Goal: Task Accomplishment & Management: Complete application form

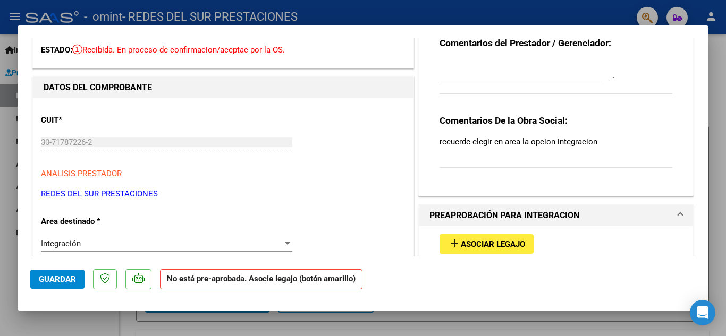
scroll to position [106, 0]
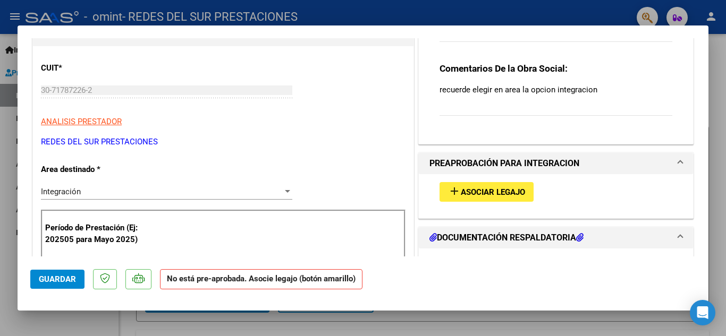
click at [496, 195] on span "Asociar Legajo" at bounding box center [493, 192] width 64 height 10
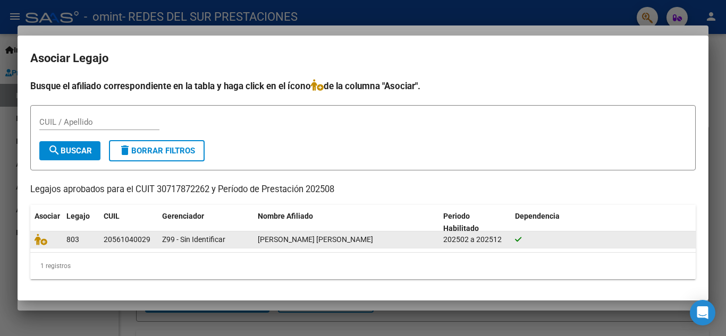
click at [247, 243] on div "Z99 - Sin Identificar" at bounding box center [205, 240] width 87 height 12
click at [250, 238] on datatable-body-cell "Z99 - Sin Identificar" at bounding box center [206, 240] width 96 height 16
drag, startPoint x: 149, startPoint y: 240, endPoint x: 109, endPoint y: 240, distance: 39.8
click at [100, 238] on datatable-body-cell "20561040029" at bounding box center [128, 240] width 58 height 16
copy div "20561040029"
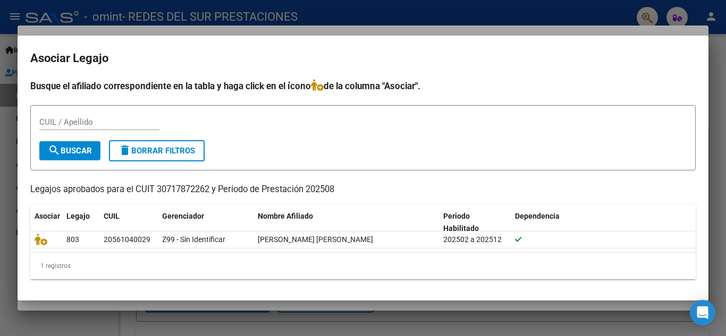
click at [97, 116] on div "CUIL / Apellido" at bounding box center [99, 122] width 120 height 16
paste input "20561040029"
type input "20561040029"
click at [78, 149] on span "search Buscar" at bounding box center [70, 151] width 44 height 10
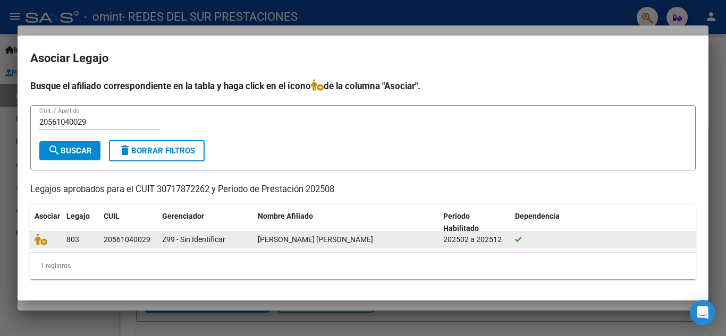
click at [392, 242] on div "[PERSON_NAME] [PERSON_NAME]" at bounding box center [346, 240] width 177 height 12
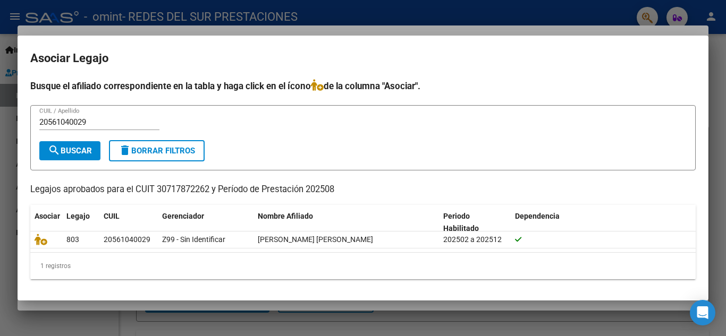
click at [133, 270] on div "1 registros" at bounding box center [362, 266] width 665 height 27
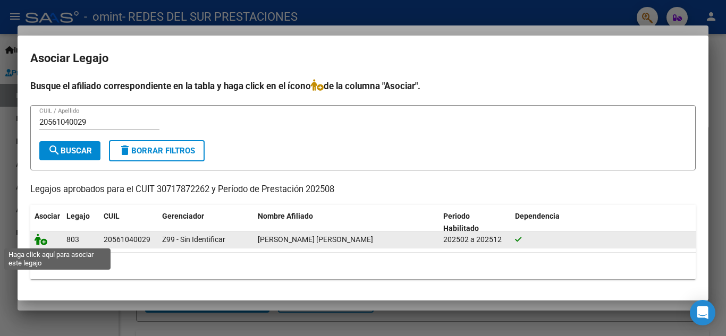
click at [40, 242] on icon at bounding box center [41, 240] width 13 height 12
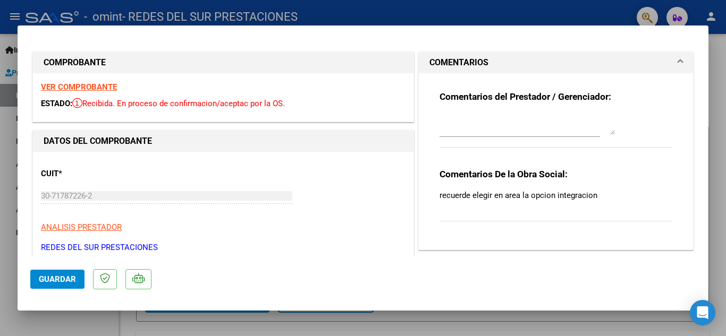
scroll to position [0, 0]
click at [92, 89] on strong "VER COMPROBANTE" at bounding box center [79, 88] width 76 height 10
click at [71, 279] on span "Guardar" at bounding box center [57, 280] width 37 height 10
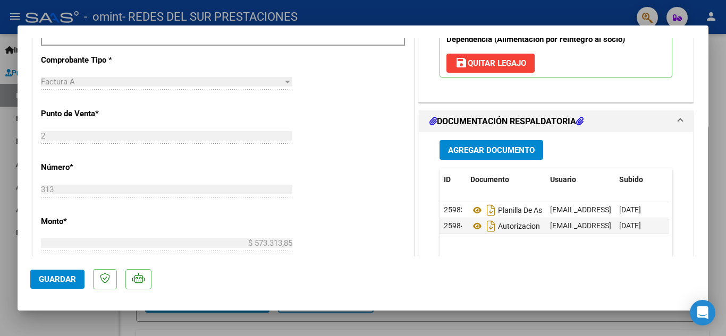
scroll to position [693, 0]
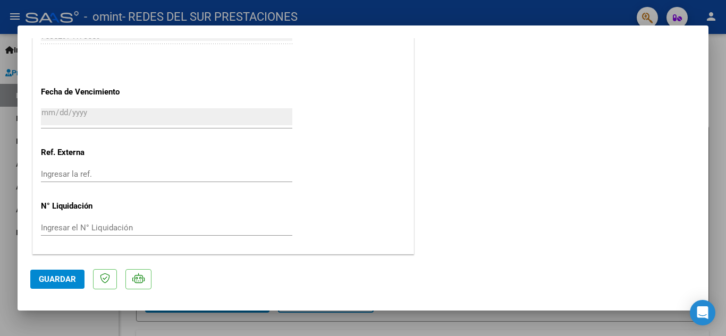
click at [60, 282] on span "Guardar" at bounding box center [57, 280] width 37 height 10
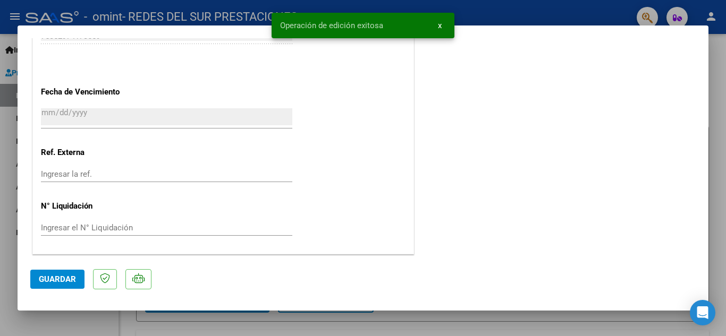
click at [6, 135] on div at bounding box center [363, 168] width 726 height 336
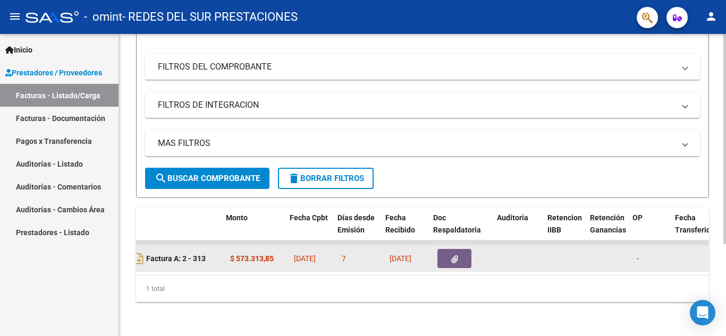
scroll to position [0, 399]
click at [454, 252] on button "button" at bounding box center [450, 258] width 34 height 19
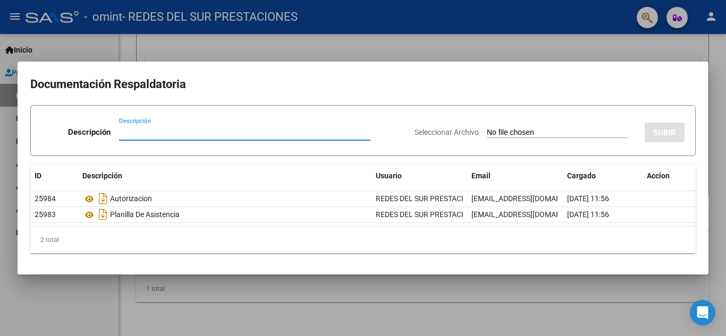
click at [529, 53] on div at bounding box center [363, 168] width 726 height 336
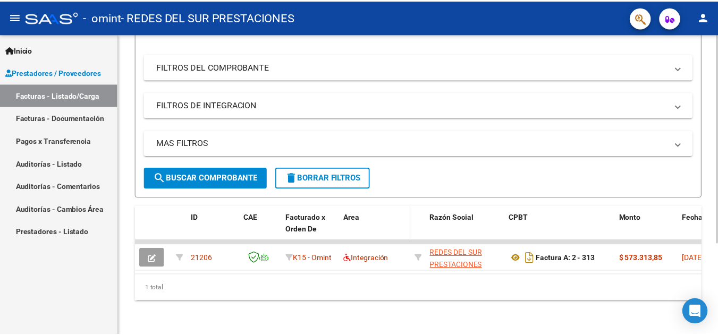
scroll to position [0, 0]
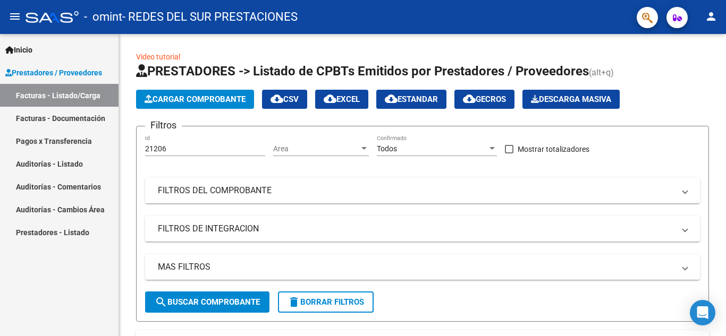
click at [44, 70] on span "Prestadores / Proveedores" at bounding box center [53, 73] width 97 height 12
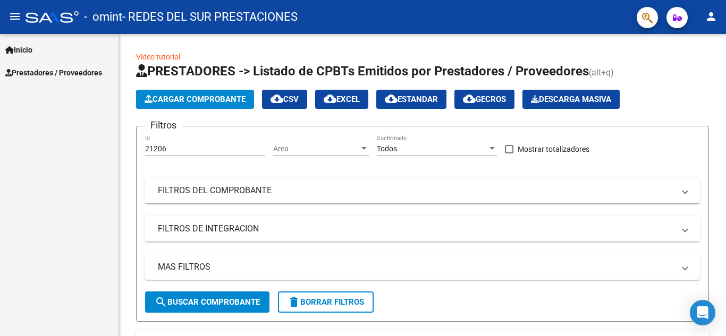
click at [44, 70] on span "Prestadores / Proveedores" at bounding box center [53, 73] width 97 height 12
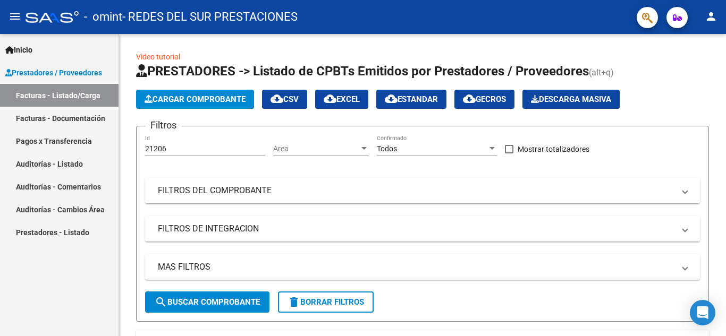
click at [50, 52] on link "Inicio" at bounding box center [59, 49] width 118 height 23
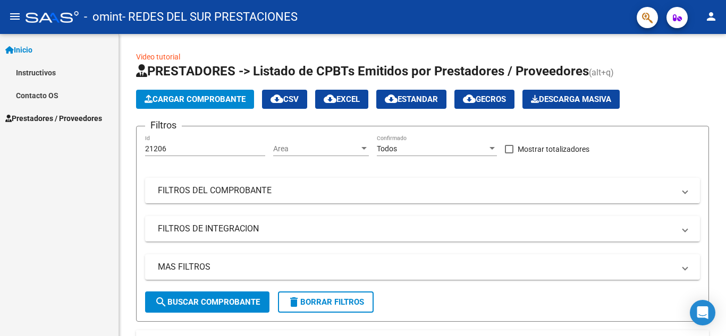
click at [709, 16] on mat-icon "person" at bounding box center [710, 16] width 13 height 13
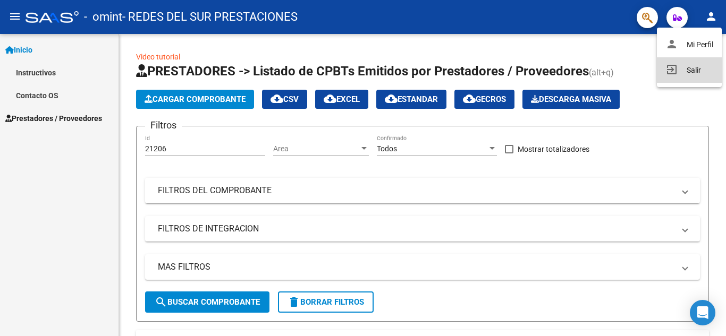
click at [697, 68] on button "exit_to_app Salir" at bounding box center [688, 69] width 65 height 25
